Goal: Transaction & Acquisition: Book appointment/travel/reservation

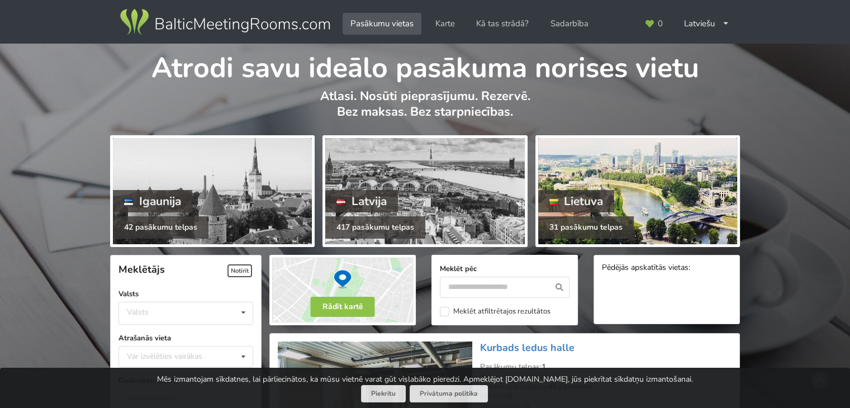
scroll to position [224, 0]
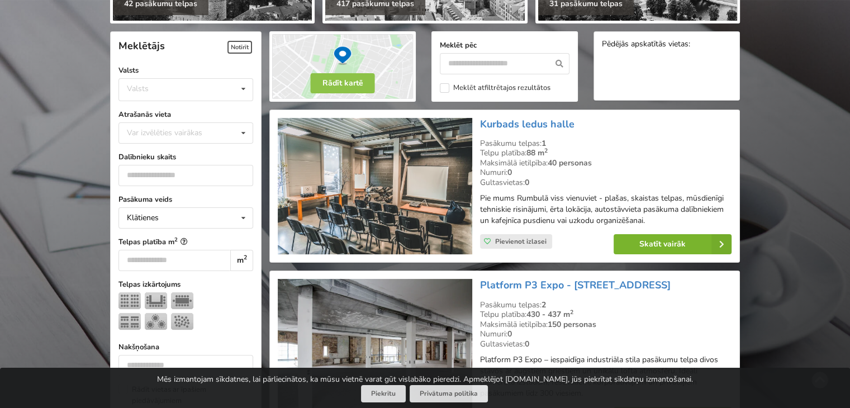
click at [420, 241] on link "Skatīt vairāk" at bounding box center [673, 244] width 118 height 20
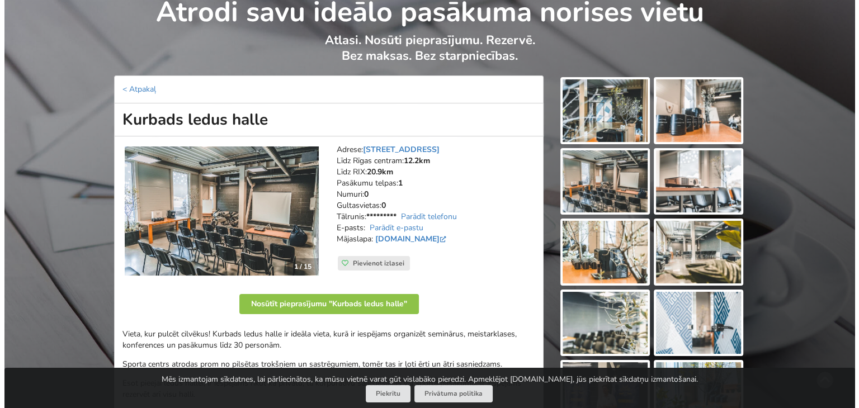
scroll to position [224, 0]
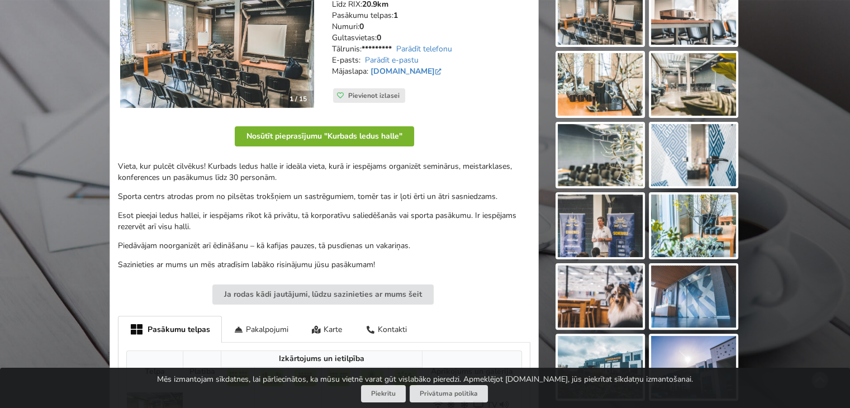
click at [314, 134] on button "Nosūtīt pieprasījumu "Kurbads ledus halle"" at bounding box center [324, 136] width 179 height 20
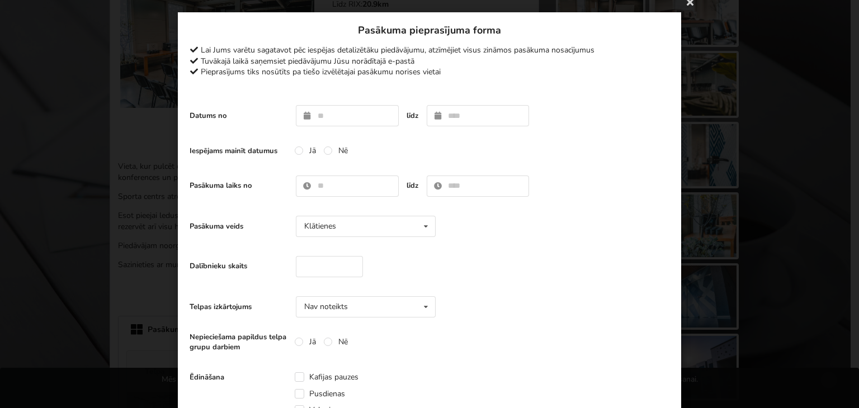
scroll to position [0, 0]
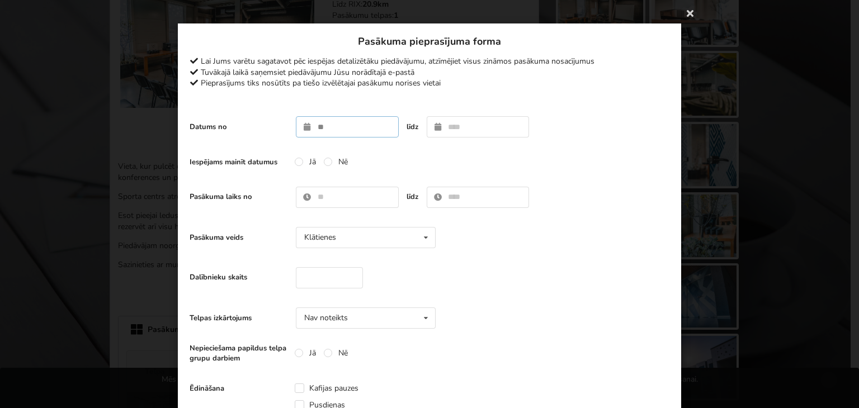
click at [335, 129] on input "text" at bounding box center [347, 126] width 103 height 21
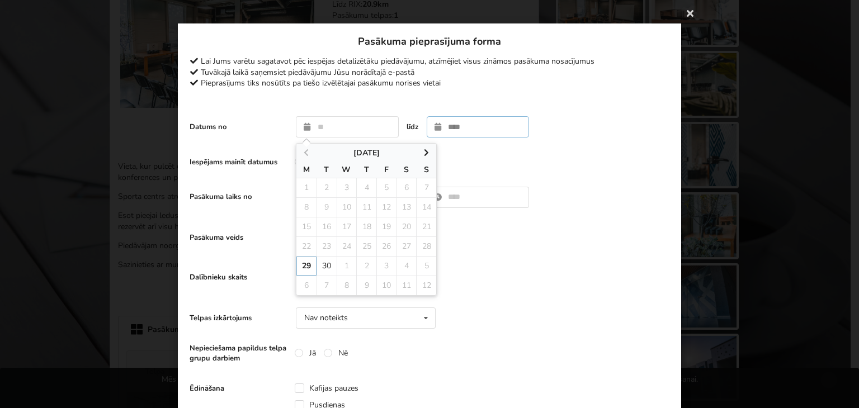
click at [460, 122] on input "text" at bounding box center [478, 126] width 103 height 21
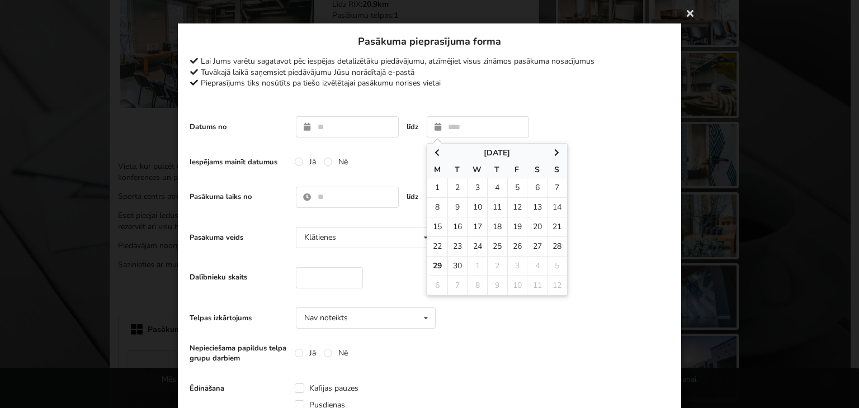
click at [392, 154] on div "Iespējams mainīt datumus Jā Nē" at bounding box center [430, 162] width 480 height 22
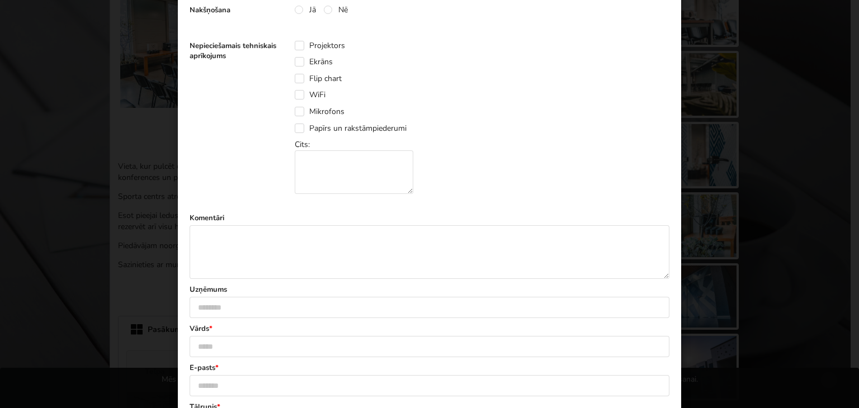
scroll to position [570, 0]
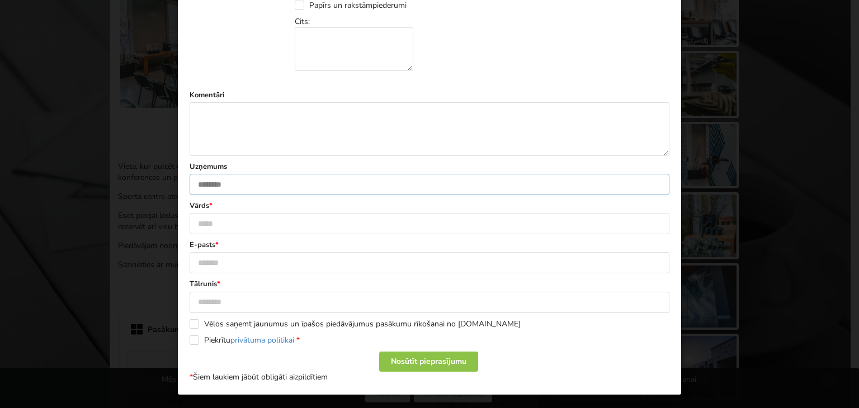
click at [319, 181] on input "text" at bounding box center [430, 184] width 480 height 21
click at [309, 207] on label "Vārds *" at bounding box center [430, 206] width 480 height 10
click at [306, 216] on input "text" at bounding box center [430, 223] width 480 height 21
click at [414, 266] on input "text" at bounding box center [430, 262] width 480 height 21
click at [415, 281] on label "Tālrunis *" at bounding box center [430, 284] width 480 height 10
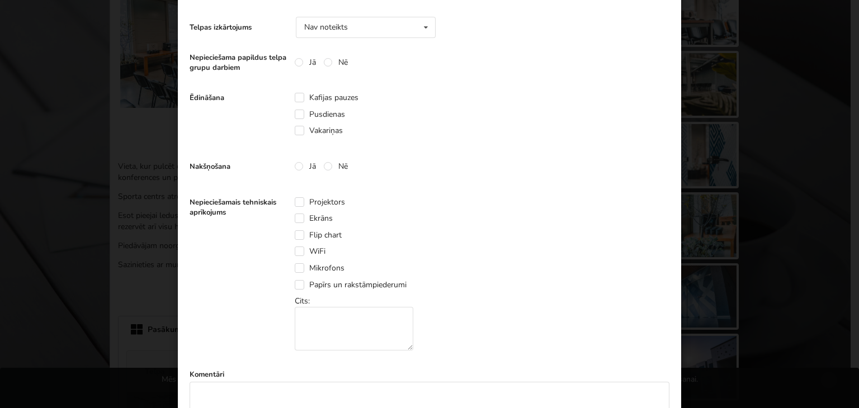
scroll to position [0, 0]
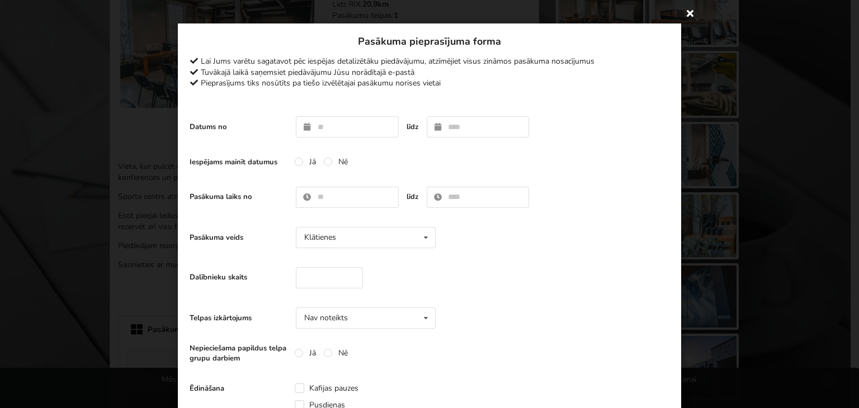
click at [681, 10] on icon at bounding box center [690, 13] width 18 height 18
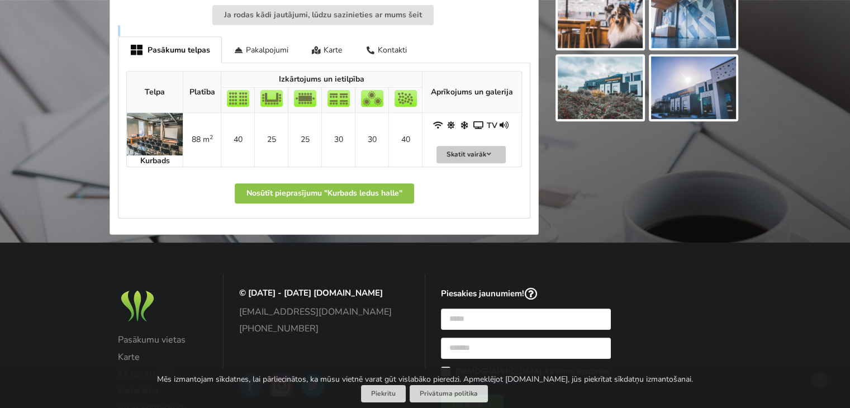
scroll to position [602, 0]
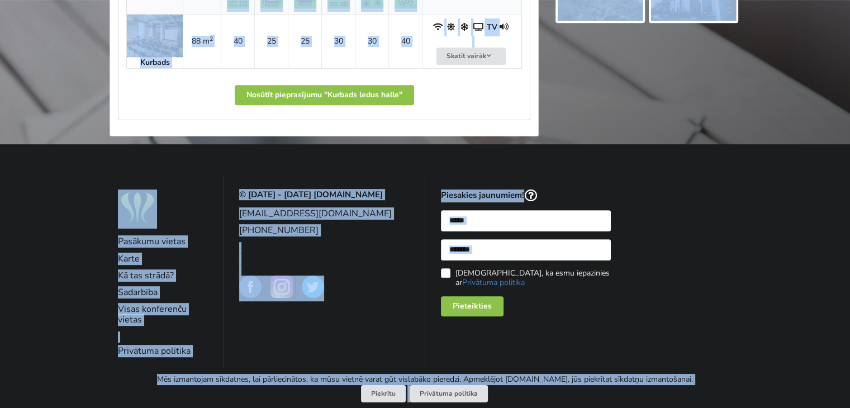
drag, startPoint x: 152, startPoint y: 63, endPoint x: 683, endPoint y: 385, distance: 620.6
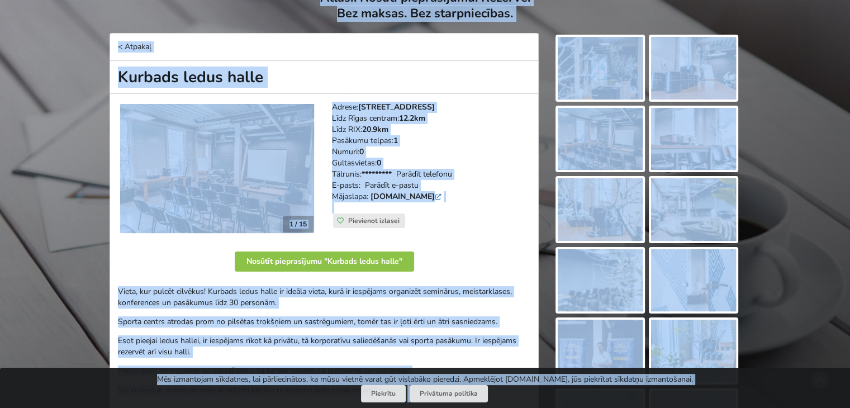
scroll to position [0, 0]
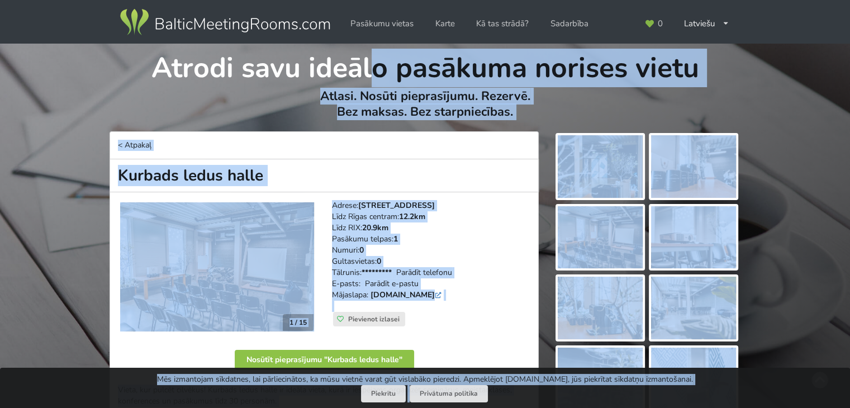
click at [559, 93] on p "Atlasi. Nosūti pieprasījumu. Rezervē. Bez maksas. Bez starpniecības." at bounding box center [425, 109] width 630 height 43
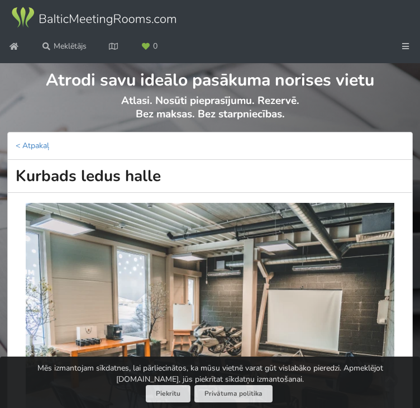
click at [183, 92] on h1 "Atrodi savu ideālo pasākuma norises vietu" at bounding box center [210, 77] width 405 height 29
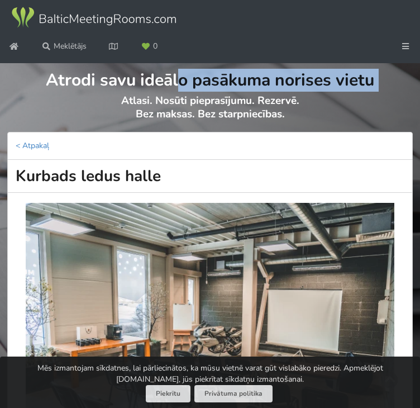
click at [183, 92] on h1 "Atrodi savu ideālo pasākuma norises vietu" at bounding box center [210, 77] width 405 height 29
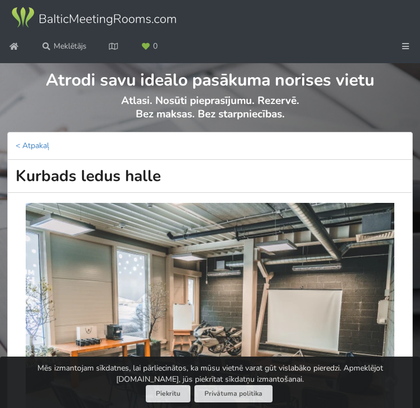
click at [200, 132] on p "Atlasi. Nosūti pieprasījumu. Rezervē. Bez maksas. Bez starpniecības." at bounding box center [210, 113] width 405 height 38
click at [206, 132] on p "Atlasi. Nosūti pieprasījumu. Rezervē. Bez maksas. Bez starpniecības." at bounding box center [210, 113] width 405 height 38
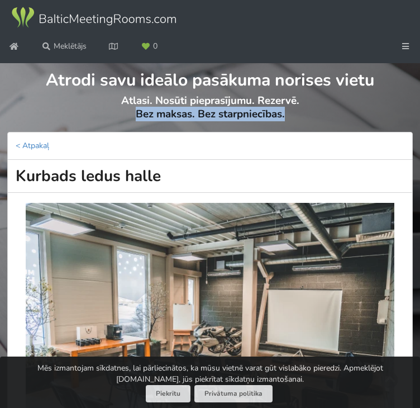
click at [206, 132] on p "Atlasi. Nosūti pieprasījumu. Rezervē. Bez maksas. Bez starpniecības." at bounding box center [210, 113] width 405 height 38
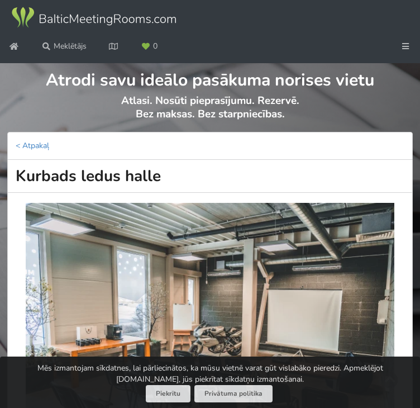
click at [203, 132] on p "Atlasi. Nosūti pieprasījumu. Rezervē. Bez maksas. Bez starpniecības." at bounding box center [210, 113] width 405 height 38
click at [202, 92] on h1 "Atrodi savu ideālo pasākuma norises vietu" at bounding box center [210, 77] width 405 height 29
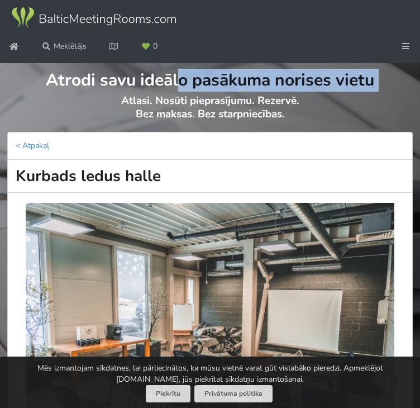
click at [202, 92] on h1 "Atrodi savu ideālo pasākuma norises vietu" at bounding box center [210, 77] width 405 height 29
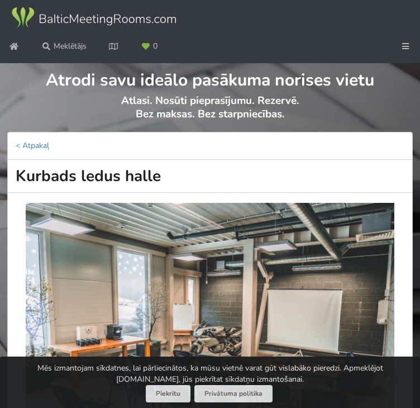
click at [200, 132] on p "Atlasi. Nosūti pieprasījumu. Rezervē. Bez maksas. Bez starpniecības." at bounding box center [210, 113] width 405 height 38
drag, startPoint x: 327, startPoint y: 381, endPoint x: 20, endPoint y: 23, distance: 471.4
click at [214, 21] on div at bounding box center [210, 17] width 420 height 35
drag, startPoint x: 336, startPoint y: 384, endPoint x: 31, endPoint y: 14, distance: 478.9
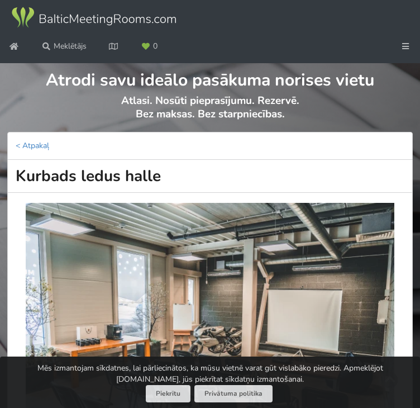
click at [231, 16] on div at bounding box center [210, 17] width 420 height 35
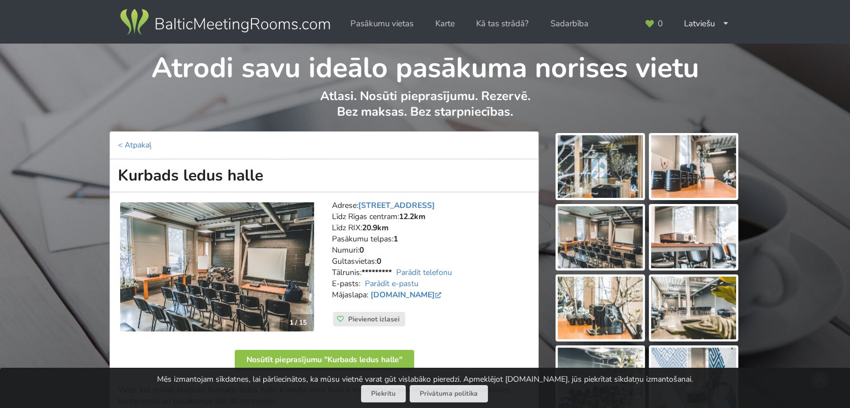
click at [198, 23] on img at bounding box center [225, 22] width 214 height 31
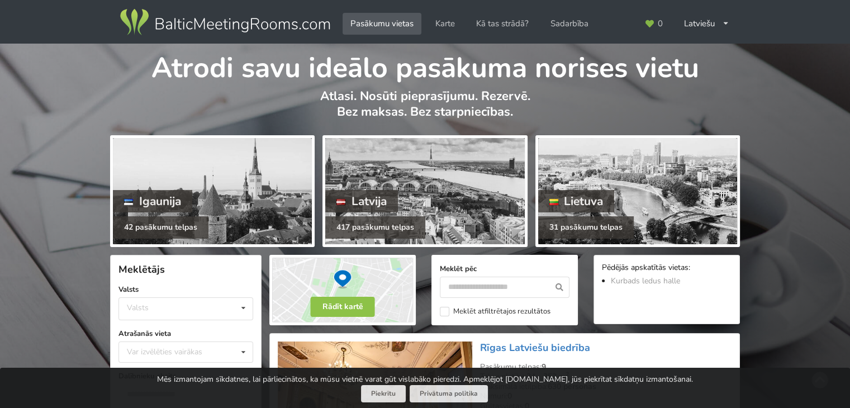
scroll to position [280, 0]
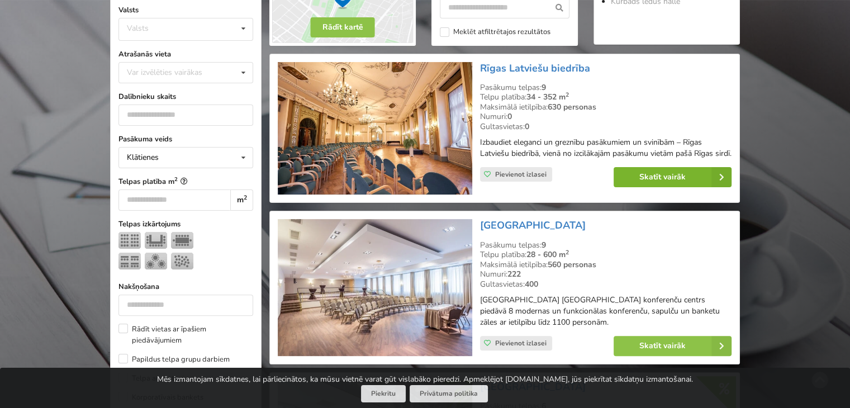
click at [660, 187] on link "Skatīt vairāk" at bounding box center [673, 177] width 118 height 20
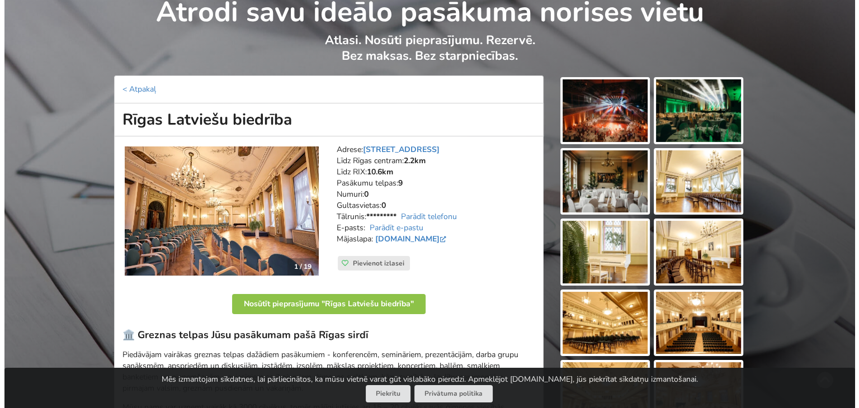
scroll to position [112, 0]
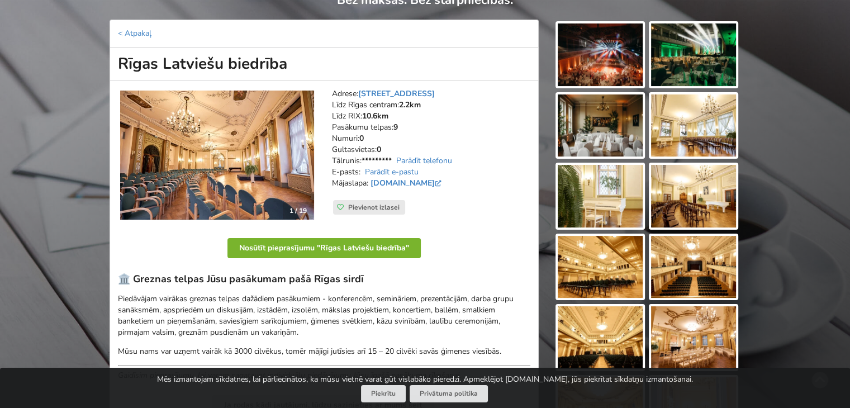
click at [356, 249] on button "Nosūtīt pieprasījumu "Rīgas Latviešu biedrība"" at bounding box center [324, 248] width 193 height 20
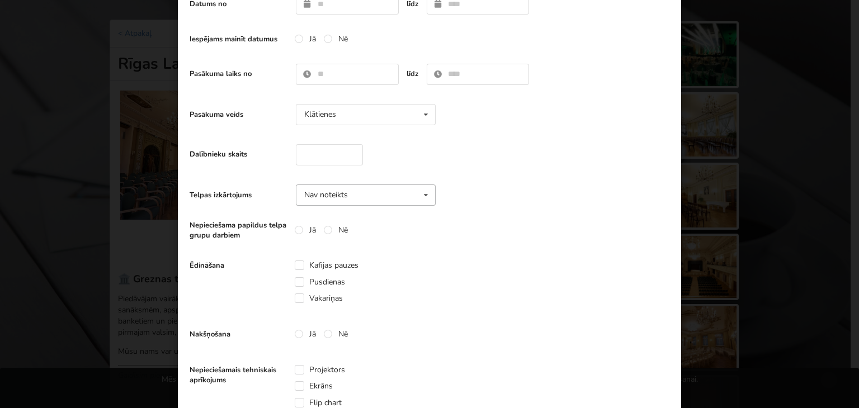
scroll to position [0, 0]
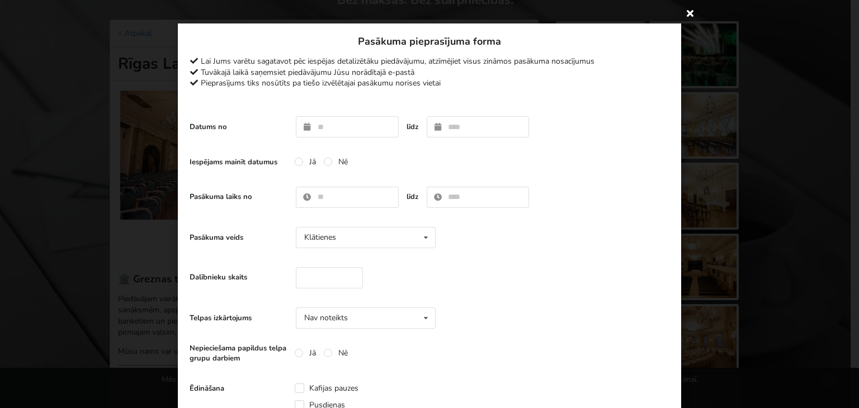
click at [681, 12] on icon at bounding box center [690, 13] width 18 height 18
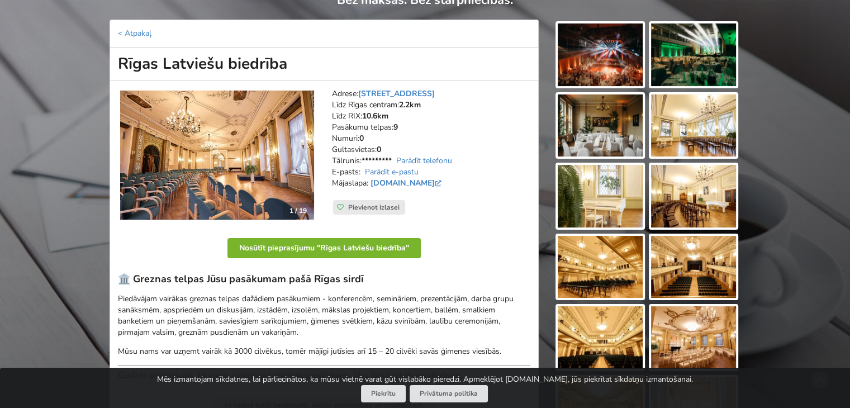
click at [320, 250] on button "Nosūtīt pieprasījumu "Rīgas Latviešu biedrība"" at bounding box center [324, 248] width 193 height 20
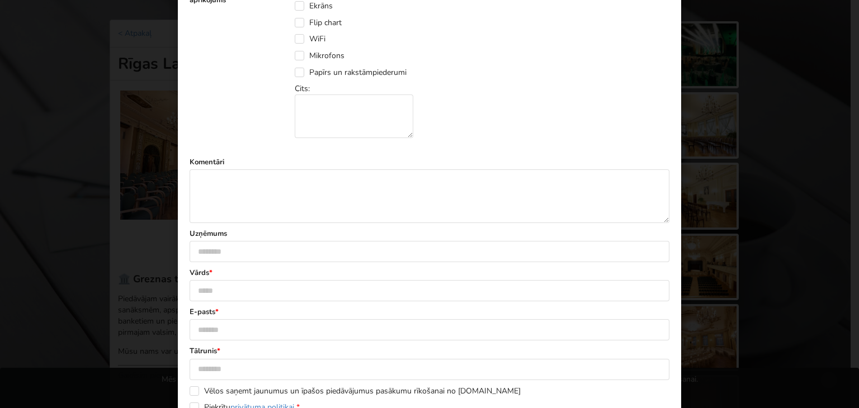
scroll to position [570, 0]
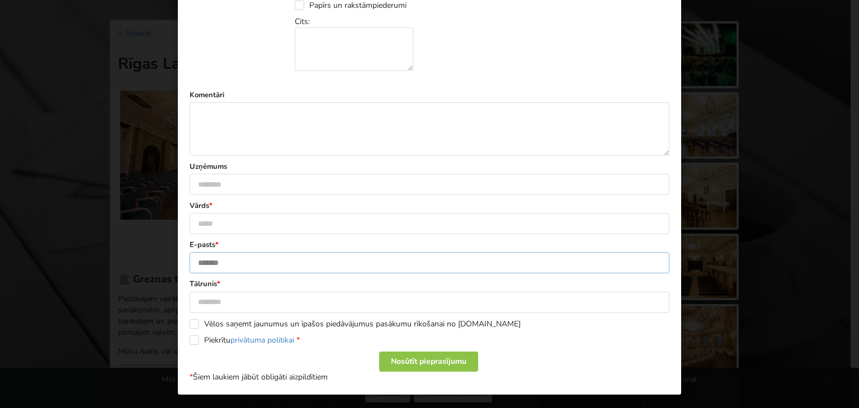
click at [211, 263] on input "text" at bounding box center [430, 262] width 480 height 21
click at [297, 232] on input "text" at bounding box center [430, 223] width 480 height 21
click at [286, 187] on input "text" at bounding box center [430, 184] width 480 height 21
click at [287, 125] on textarea at bounding box center [430, 129] width 480 height 54
click at [282, 167] on label "Uzņēmums" at bounding box center [430, 167] width 480 height 10
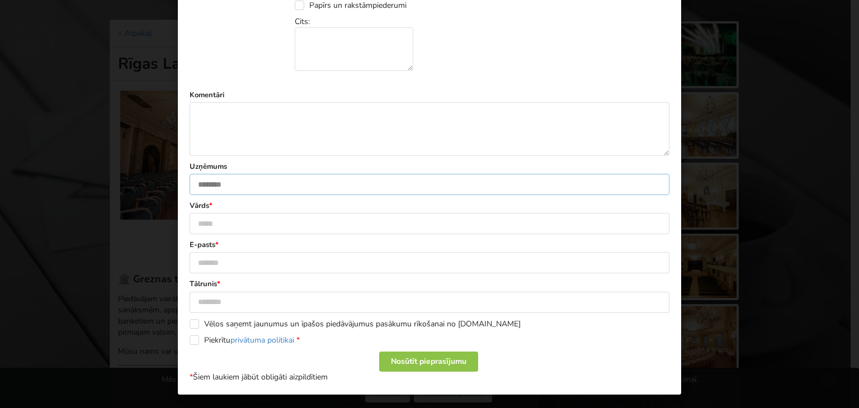
click at [292, 188] on input "text" at bounding box center [430, 184] width 480 height 21
click at [328, 171] on div "Uzņēmums" at bounding box center [430, 179] width 480 height 34
drag, startPoint x: 353, startPoint y: 43, endPoint x: 335, endPoint y: 376, distance: 333.7
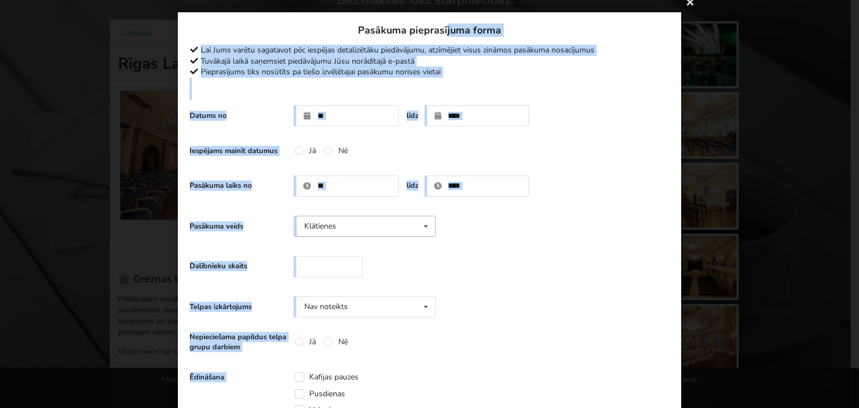
scroll to position [0, 0]
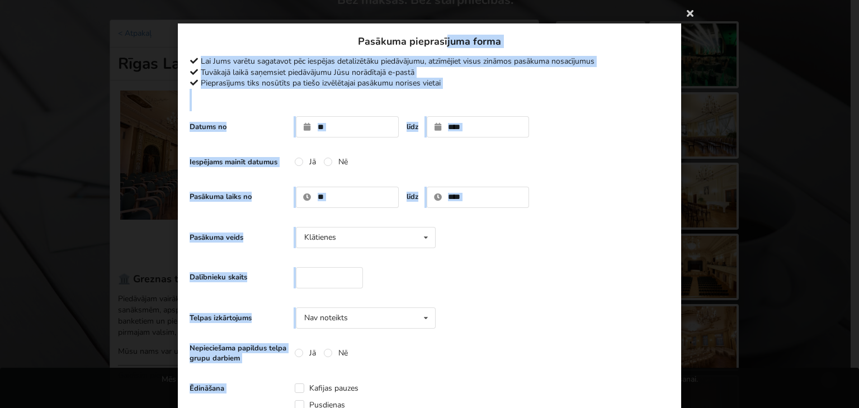
click at [395, 39] on h3 "Pasākuma pieprasījuma forma" at bounding box center [430, 41] width 480 height 13
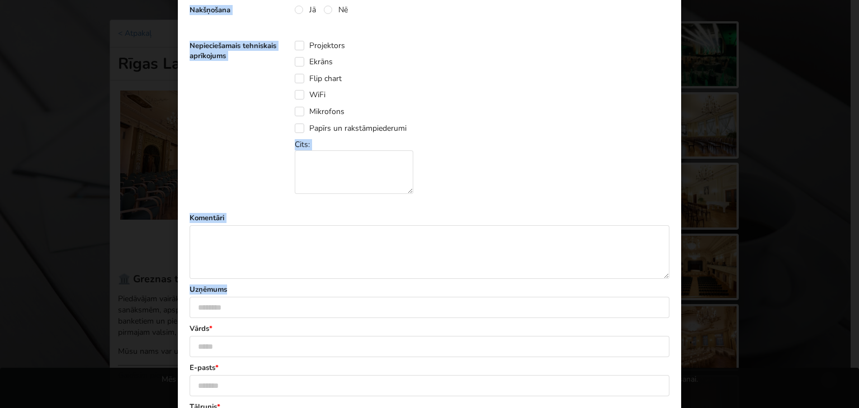
scroll to position [570, 0]
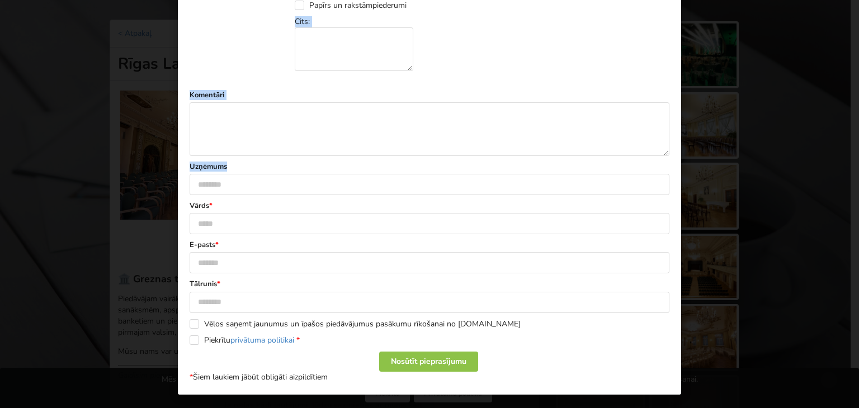
drag, startPoint x: 348, startPoint y: 38, endPoint x: 338, endPoint y: 380, distance: 341.7
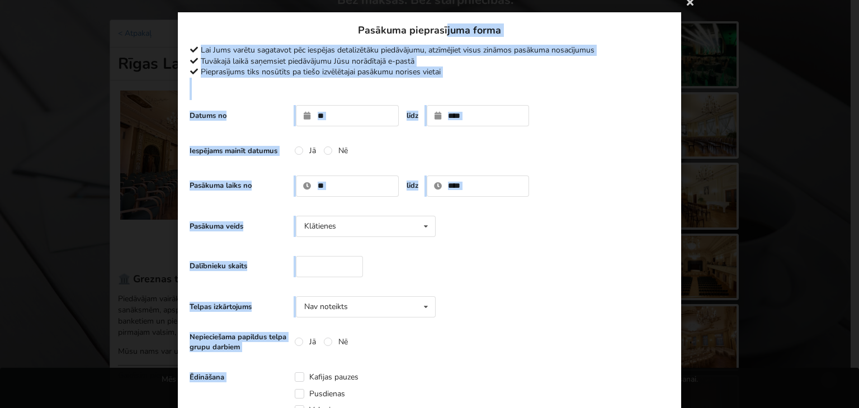
scroll to position [0, 0]
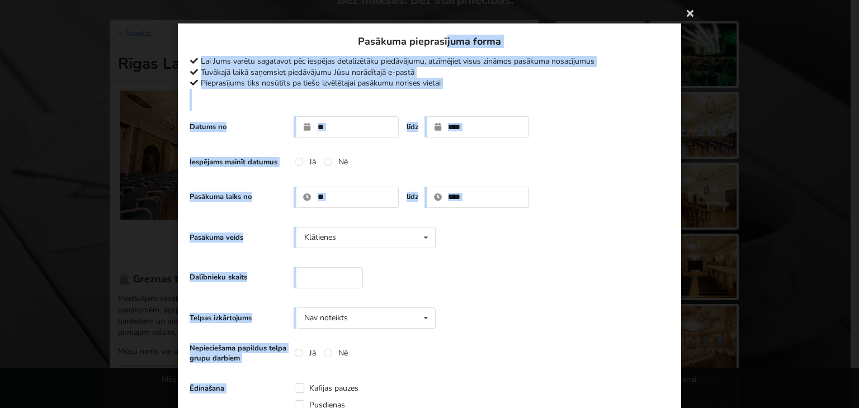
click at [364, 55] on div "Pasākuma pieprasījuma forma Lai Jums varētu sagatavot pēc iespējas detalizētāku…" at bounding box center [430, 72] width 480 height 75
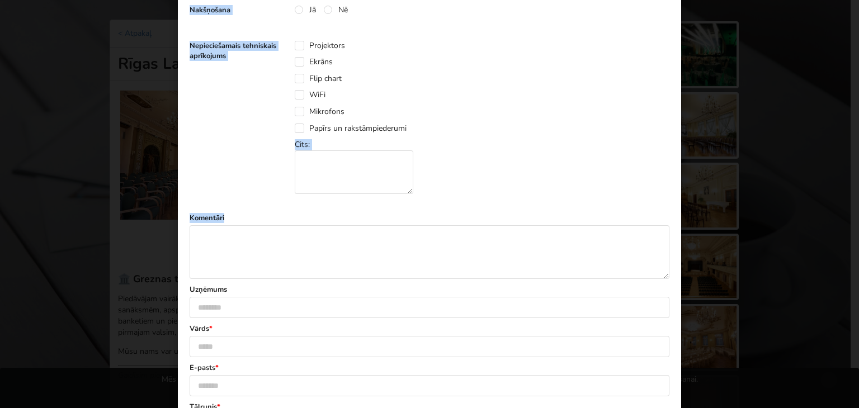
scroll to position [559, 0]
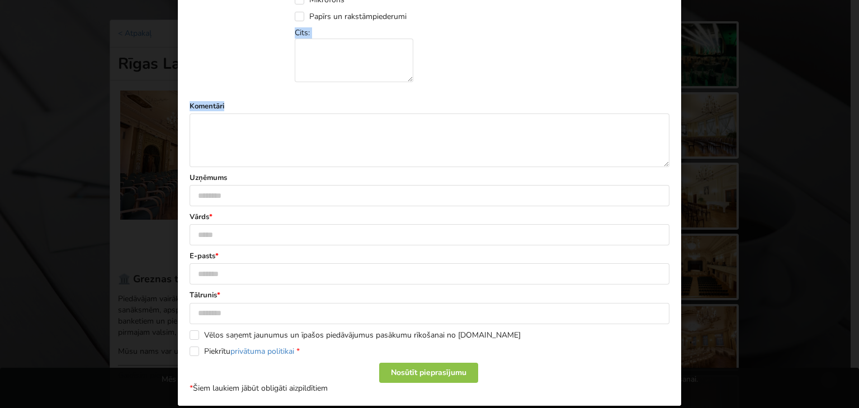
drag, startPoint x: 352, startPoint y: 41, endPoint x: 358, endPoint y: 335, distance: 294.7
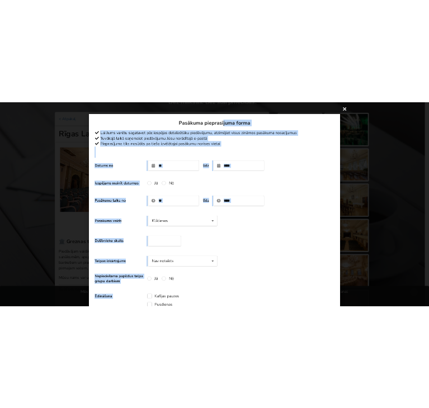
scroll to position [0, 0]
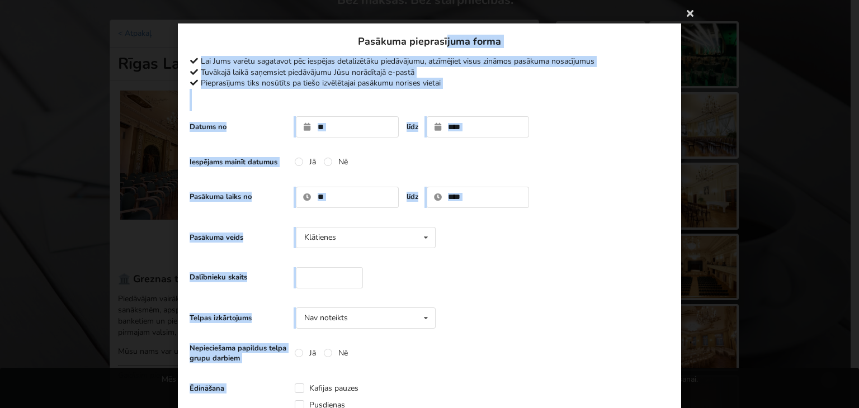
click at [351, 61] on div "Lai Jums varētu sagatavot pēc iespējas detalizētāku piedāvājumu, atzīmējiet vis…" at bounding box center [430, 61] width 480 height 11
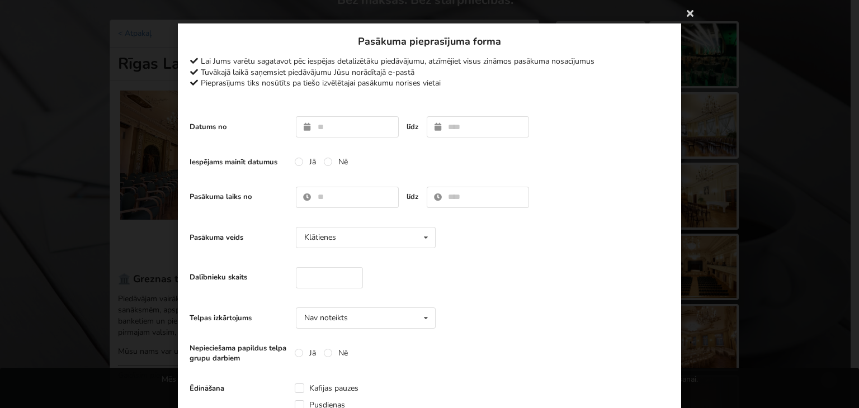
click at [349, 48] on h3 "Pasākuma pieprasījuma forma" at bounding box center [430, 41] width 480 height 13
